Goal: Transaction & Acquisition: Purchase product/service

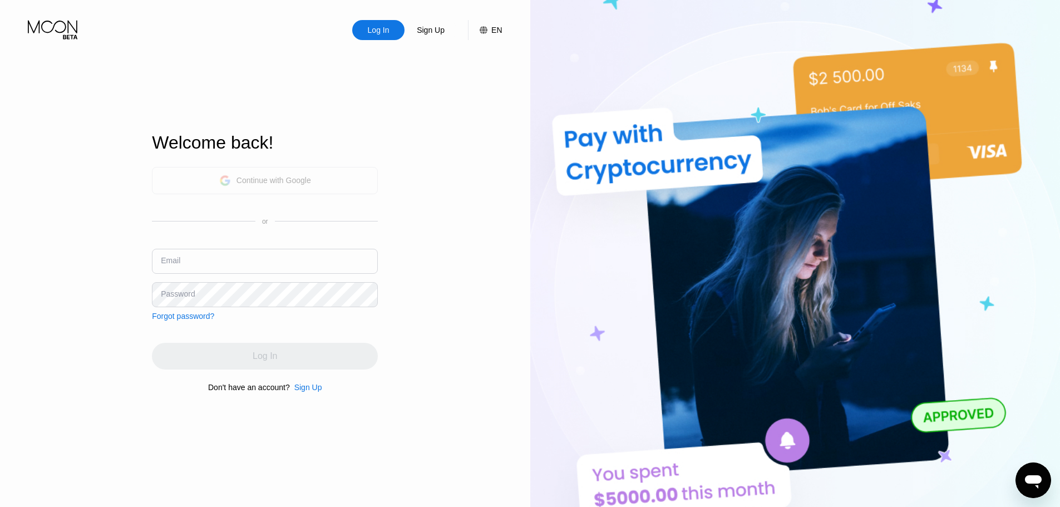
click at [248, 184] on div "Continue with Google" at bounding box center [274, 180] width 75 height 9
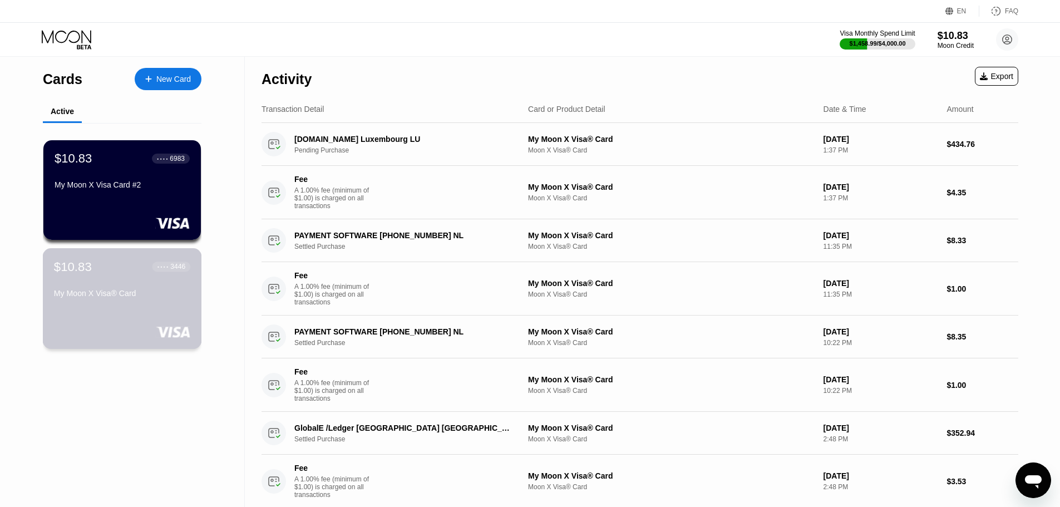
click at [117, 298] on div "My Moon X Visa® Card" at bounding box center [122, 293] width 136 height 9
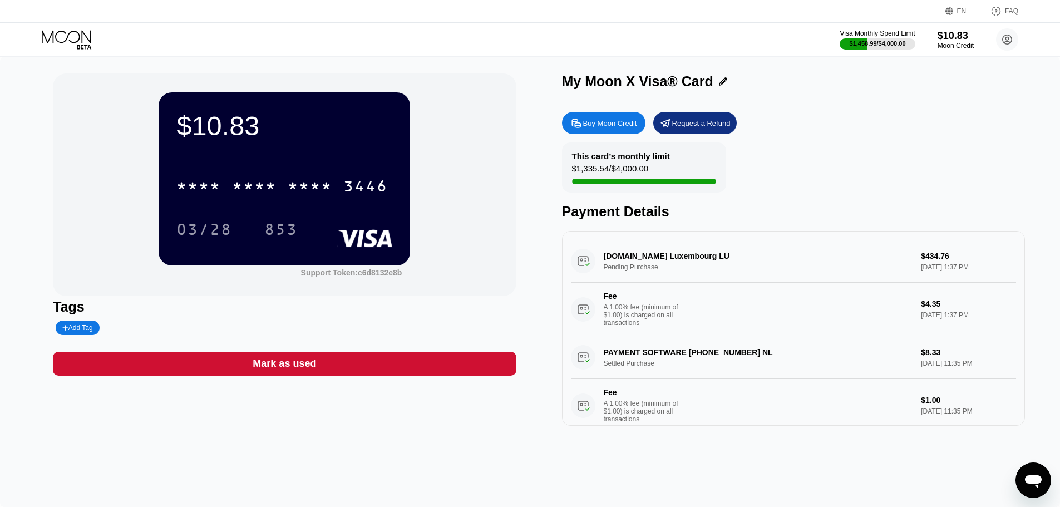
click at [591, 134] on div "Buy Moon Credit" at bounding box center [603, 123] width 83 height 22
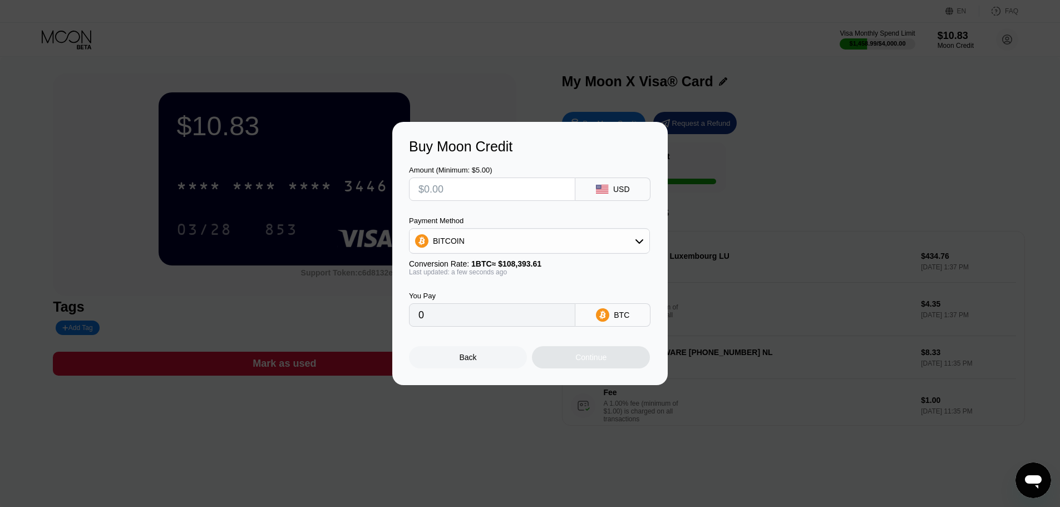
click at [459, 192] on input "text" at bounding box center [492, 189] width 147 height 22
type input "$3"
type input "0.00002768"
type input "$300"
type input "0.00276770"
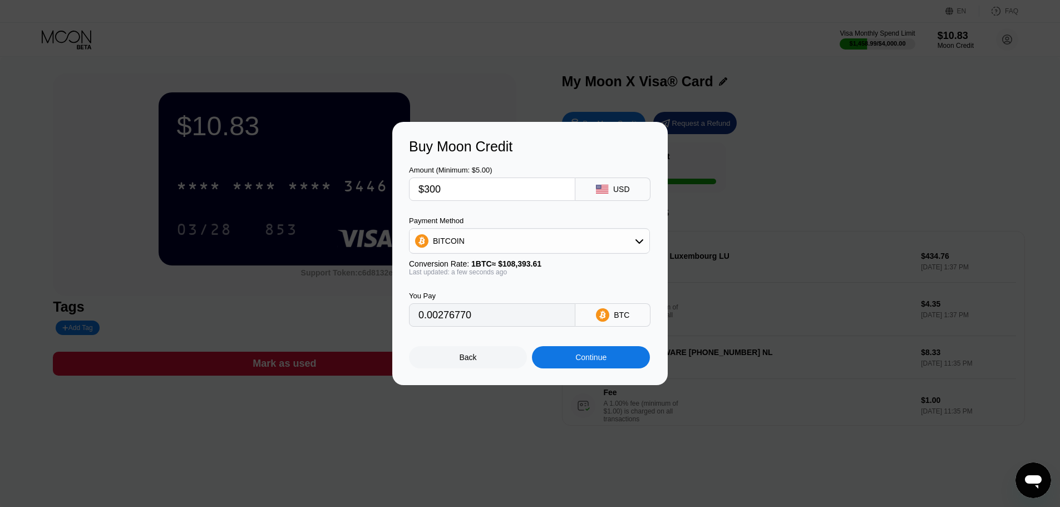
type input "$300"
click at [621, 368] on div "Continue" at bounding box center [591, 357] width 118 height 22
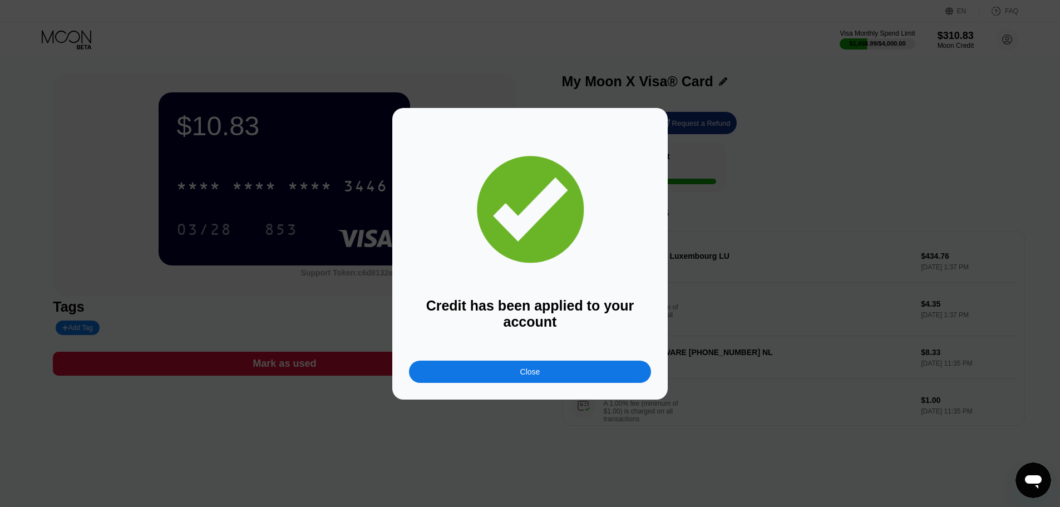
click at [621, 369] on div "Close" at bounding box center [530, 372] width 242 height 22
